Goal: Task Accomplishment & Management: Complete application form

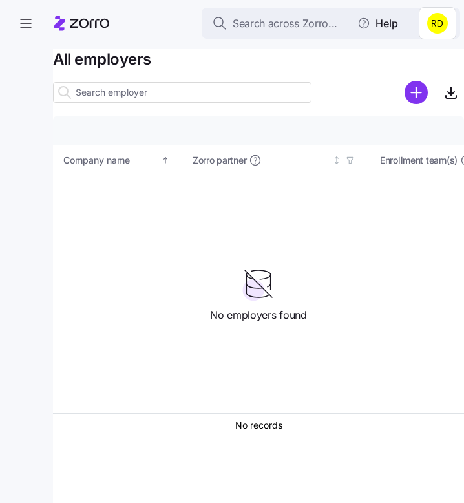
click at [441, 24] on html "Search across Zorro... Help All employers Company details Benefit status Compan…" at bounding box center [232, 247] width 464 height 495
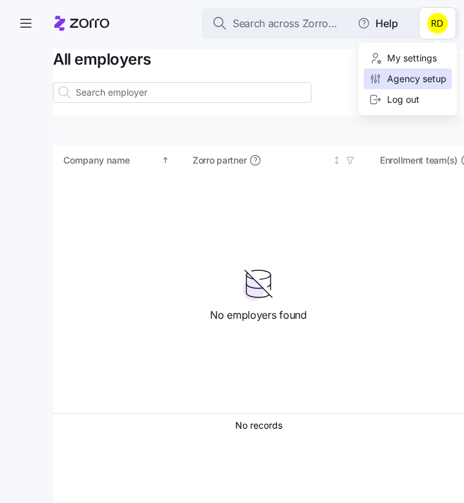
click at [421, 76] on div "Agency setup" at bounding box center [408, 79] width 78 height 14
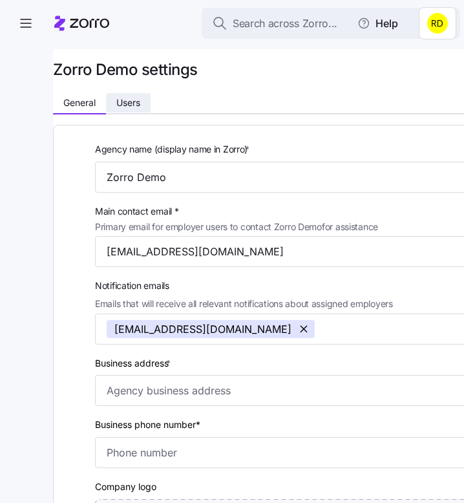
click at [131, 105] on span "Users" at bounding box center [128, 102] width 24 height 9
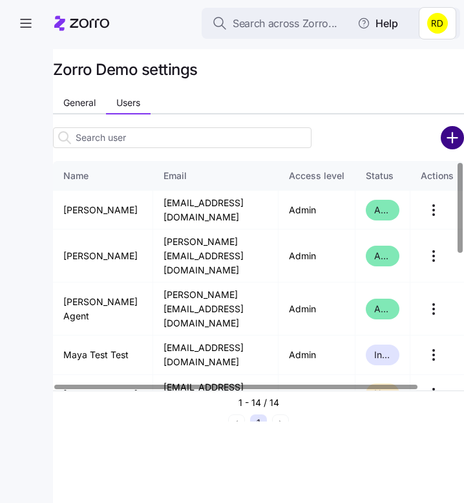
click at [450, 136] on circle "add icon" at bounding box center [452, 137] width 21 height 21
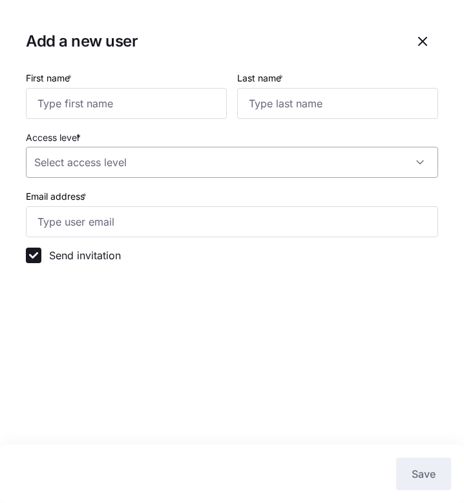
click at [231, 169] on input "Access level *" at bounding box center [232, 162] width 412 height 31
click at [209, 378] on section "Add a new user First name * Last name * Access level * Email address * Send inv…" at bounding box center [232, 251] width 464 height 503
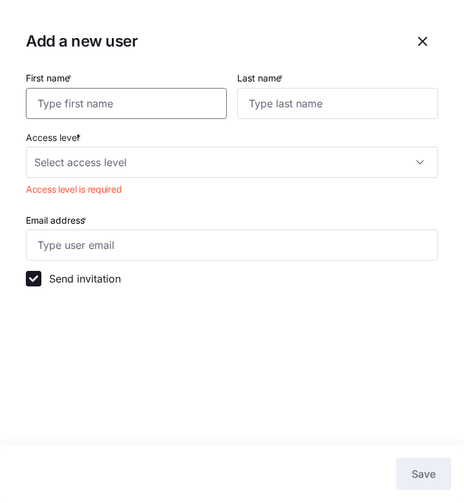
click at [113, 113] on input "First name *" at bounding box center [126, 103] width 201 height 31
type input "Reece"
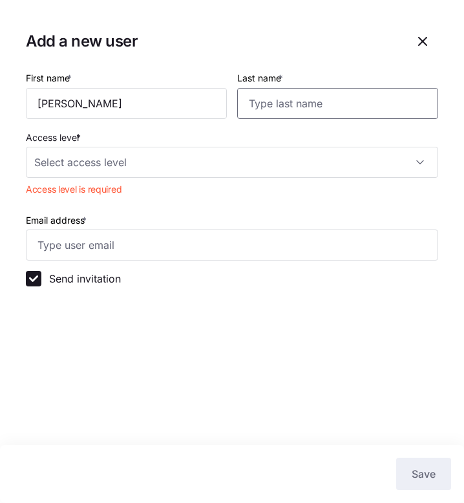
click at [284, 101] on input "Last name *" at bounding box center [337, 103] width 201 height 31
type input "DiGiacomo"
click at [181, 164] on input "Access level *" at bounding box center [232, 162] width 412 height 31
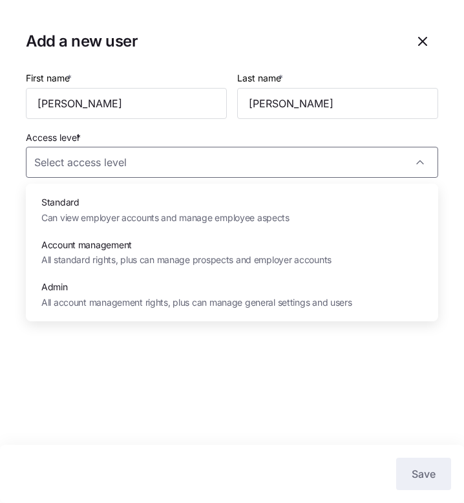
click at [124, 238] on span "Account management" at bounding box center [186, 245] width 290 height 14
type input "Account management"
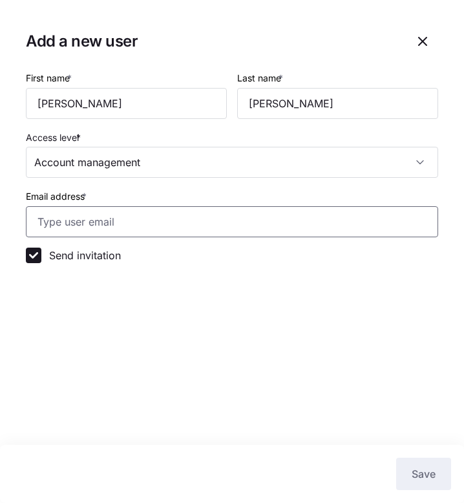
click at [139, 222] on input "Email address *" at bounding box center [232, 221] width 412 height 31
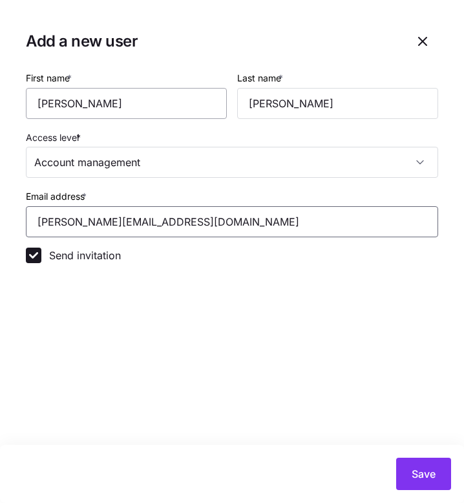
type input "reece.d+manager@myzorro.co"
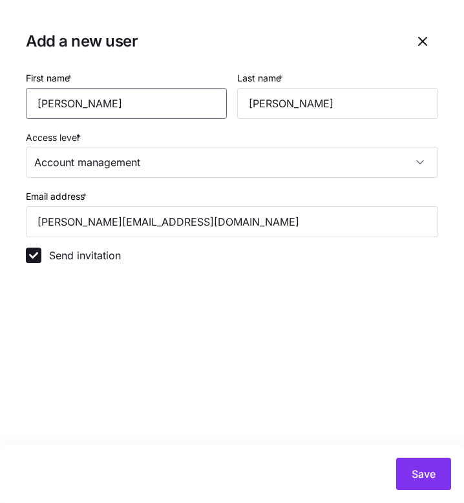
click at [134, 92] on input "Reece" at bounding box center [126, 103] width 201 height 31
click at [309, 335] on section "Add a new user First name * Reece Last name * DiGiacomo Access level * Account …" at bounding box center [232, 251] width 464 height 503
click at [414, 457] on div "Save" at bounding box center [232, 474] width 464 height 58
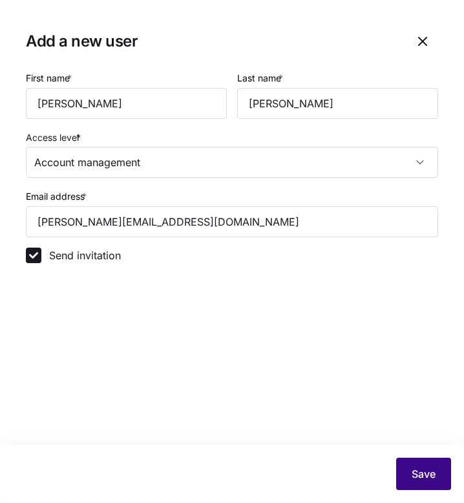
click at [414, 465] on button "Save" at bounding box center [423, 474] width 55 height 32
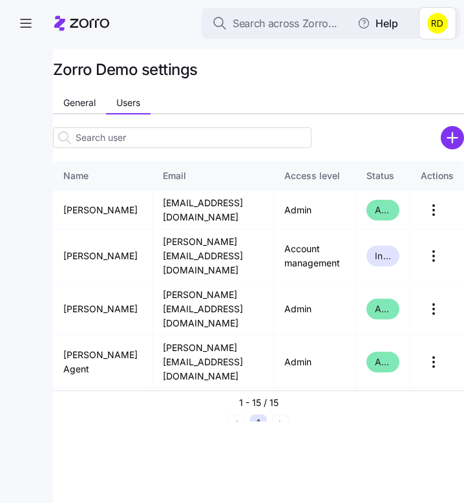
click at [456, 31] on html "Search across Zorro... Help Zorro Demo settings General Users Name Email Access…" at bounding box center [232, 247] width 464 height 495
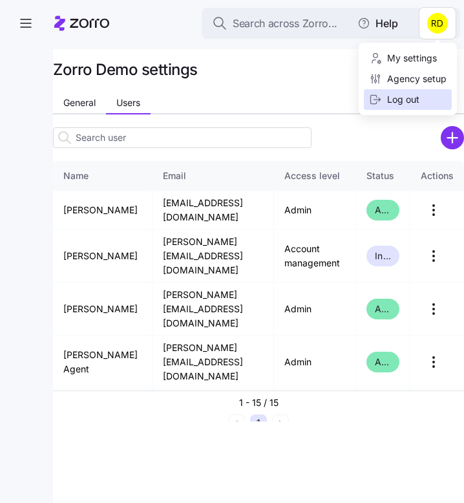
click at [425, 101] on div "Log out" at bounding box center [408, 99] width 88 height 21
